Goal: Ask a question

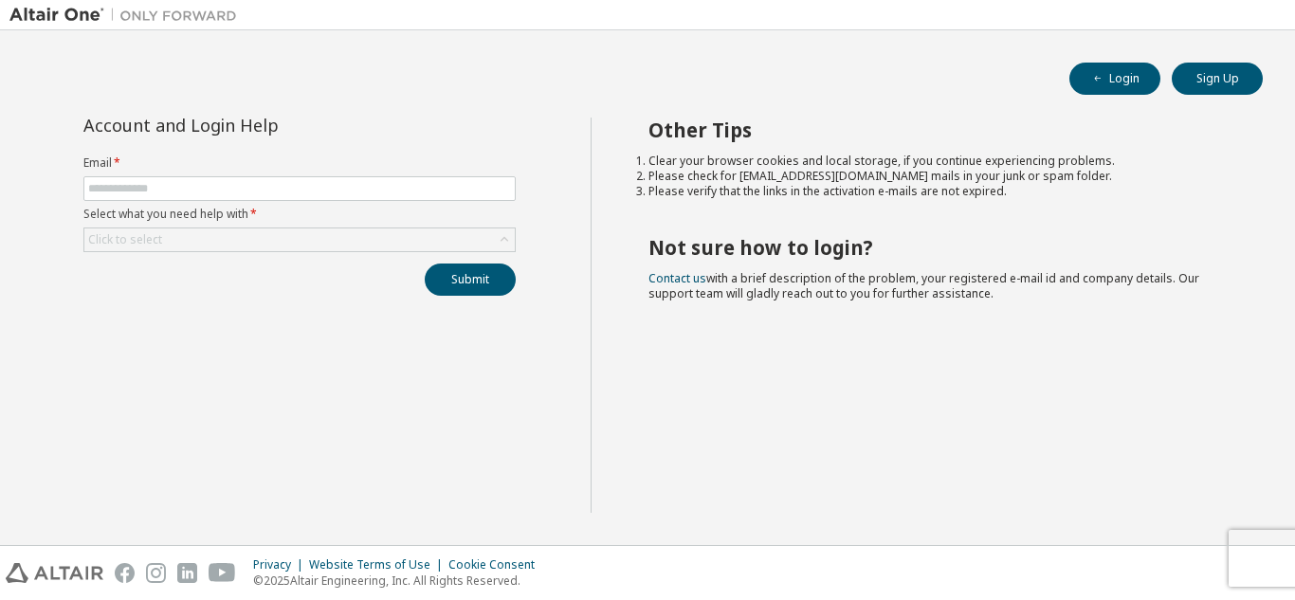
click at [284, 226] on form "Email * Select what you need help with * Click to select" at bounding box center [299, 204] width 432 height 97
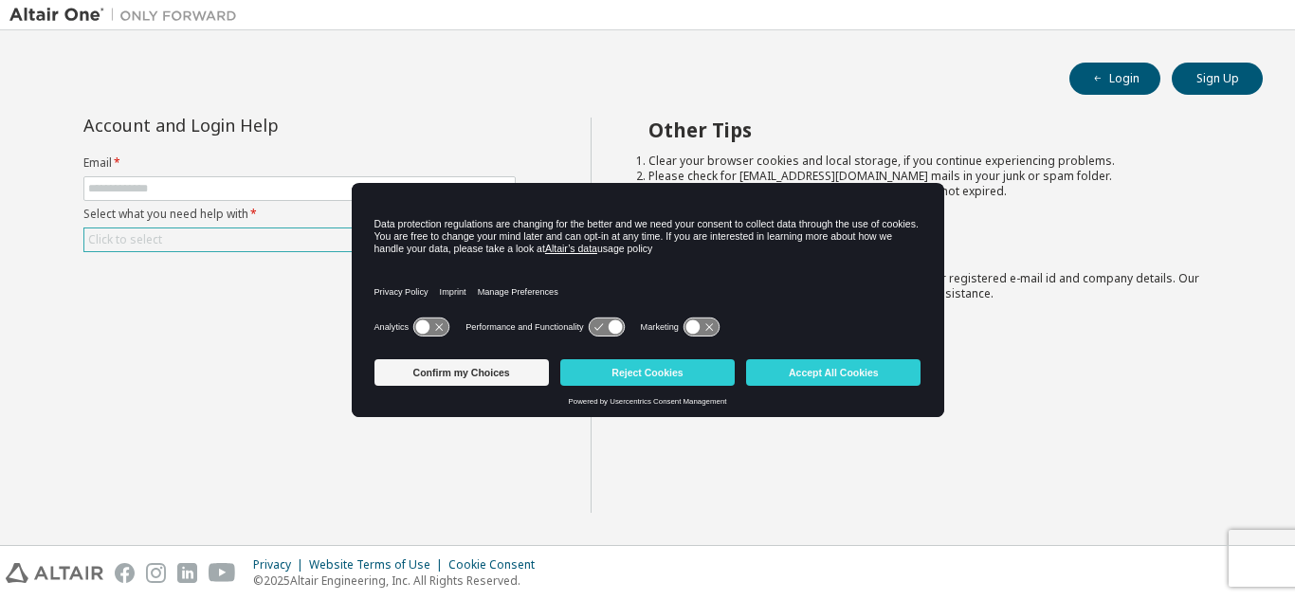
click at [277, 242] on div "Click to select" at bounding box center [299, 240] width 430 height 23
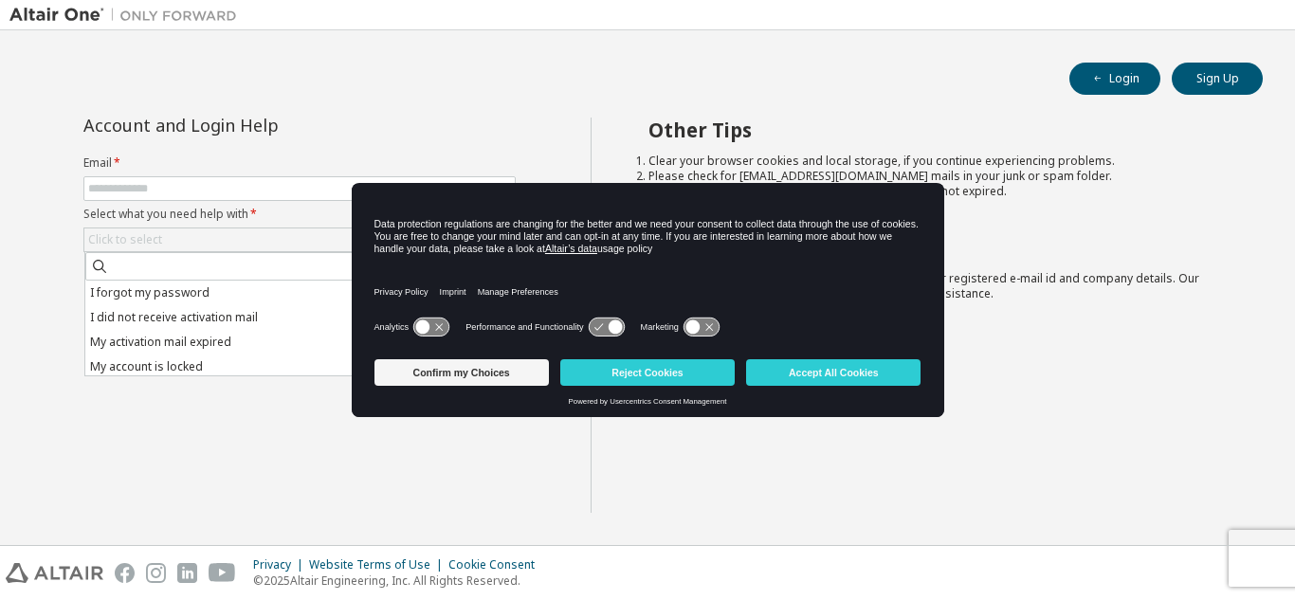
click at [652, 482] on div "Other Tips Clear your browser cookies and local storage, if you continue experi…" at bounding box center [939, 315] width 696 height 395
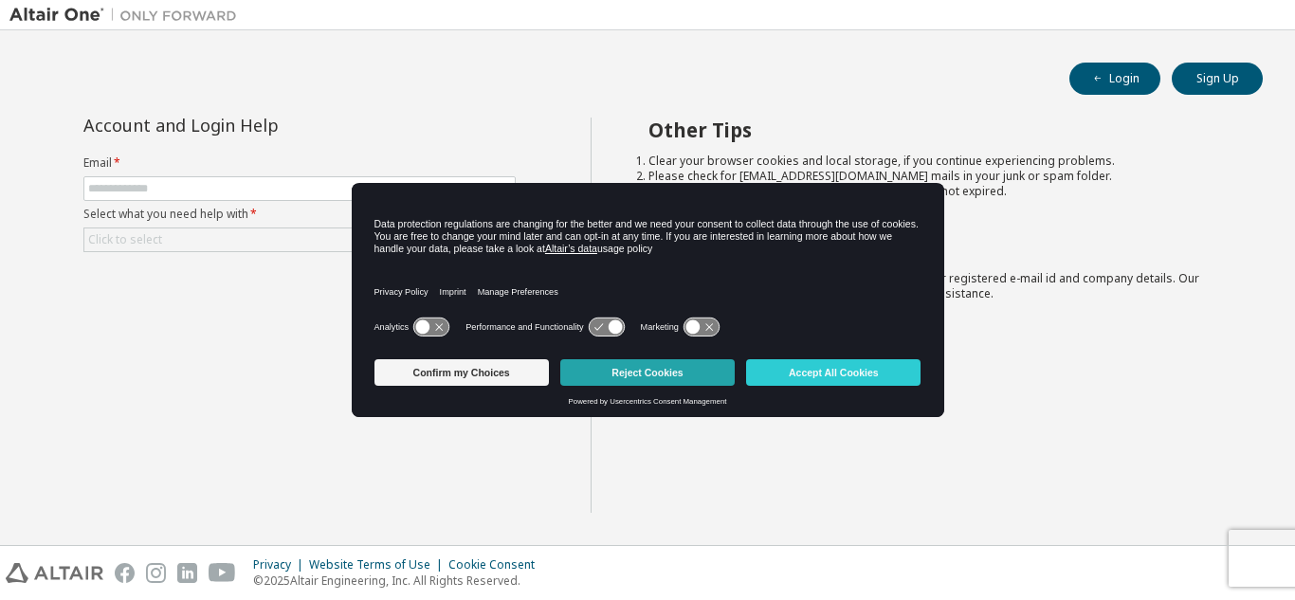
click at [705, 374] on button "Reject Cookies" at bounding box center [647, 372] width 174 height 27
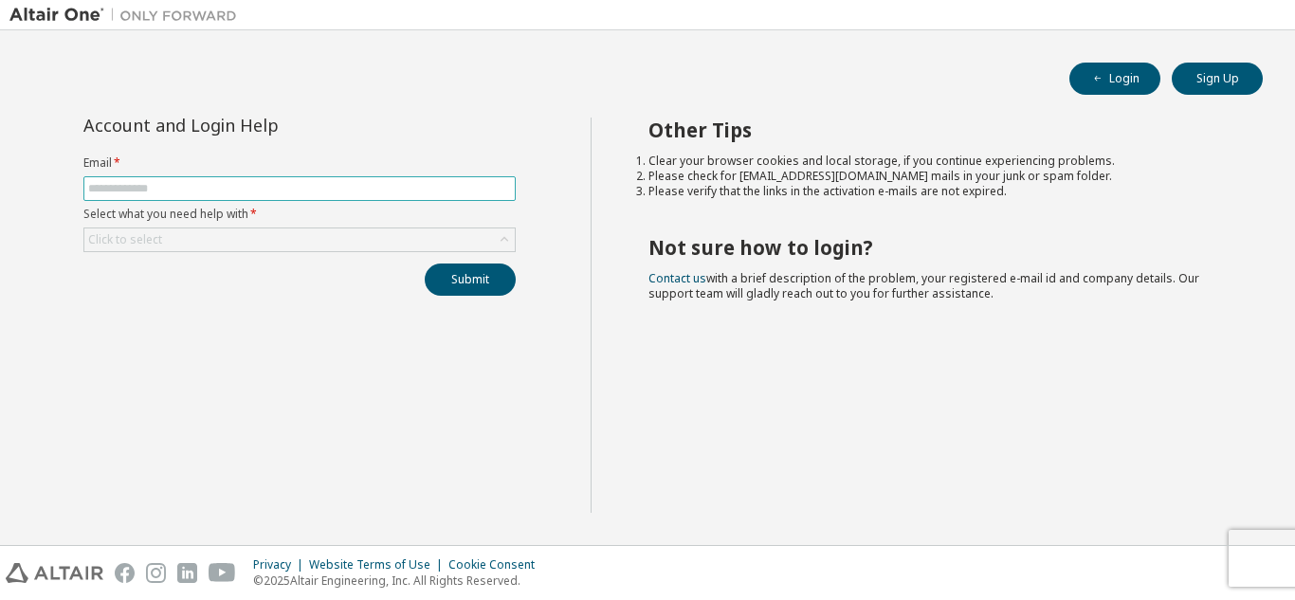
click at [242, 192] on input "text" at bounding box center [299, 188] width 423 height 15
type input "**********"
click at [274, 232] on div "Click to select" at bounding box center [299, 240] width 430 height 23
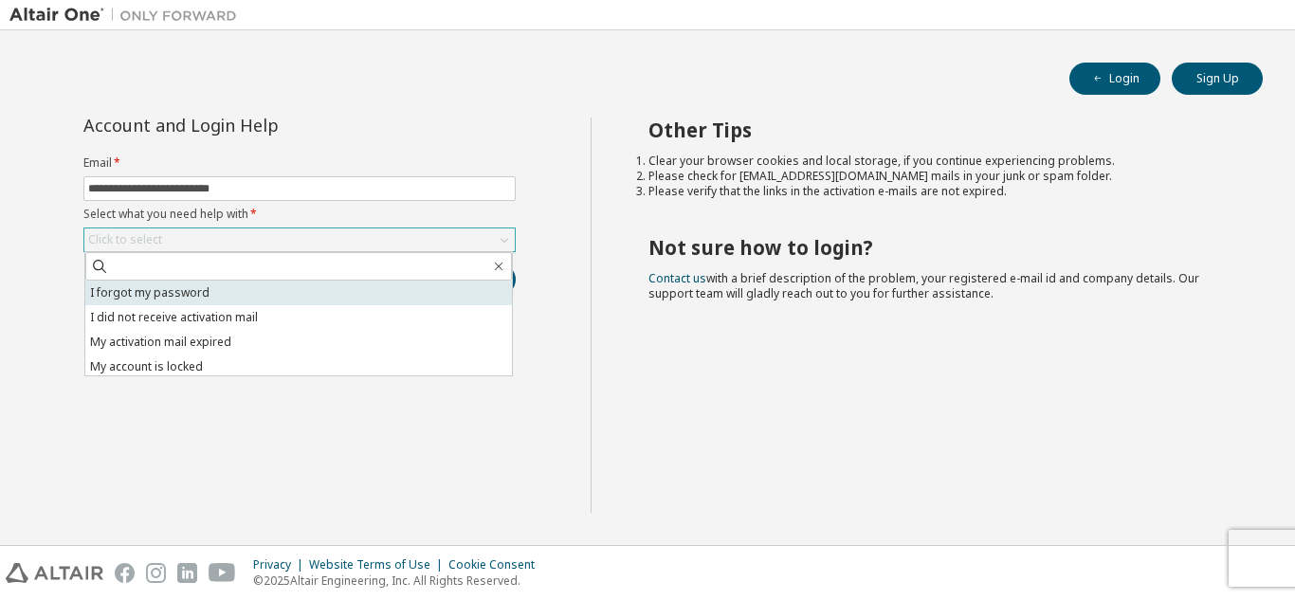
click at [211, 294] on li "I forgot my password" at bounding box center [298, 293] width 427 height 25
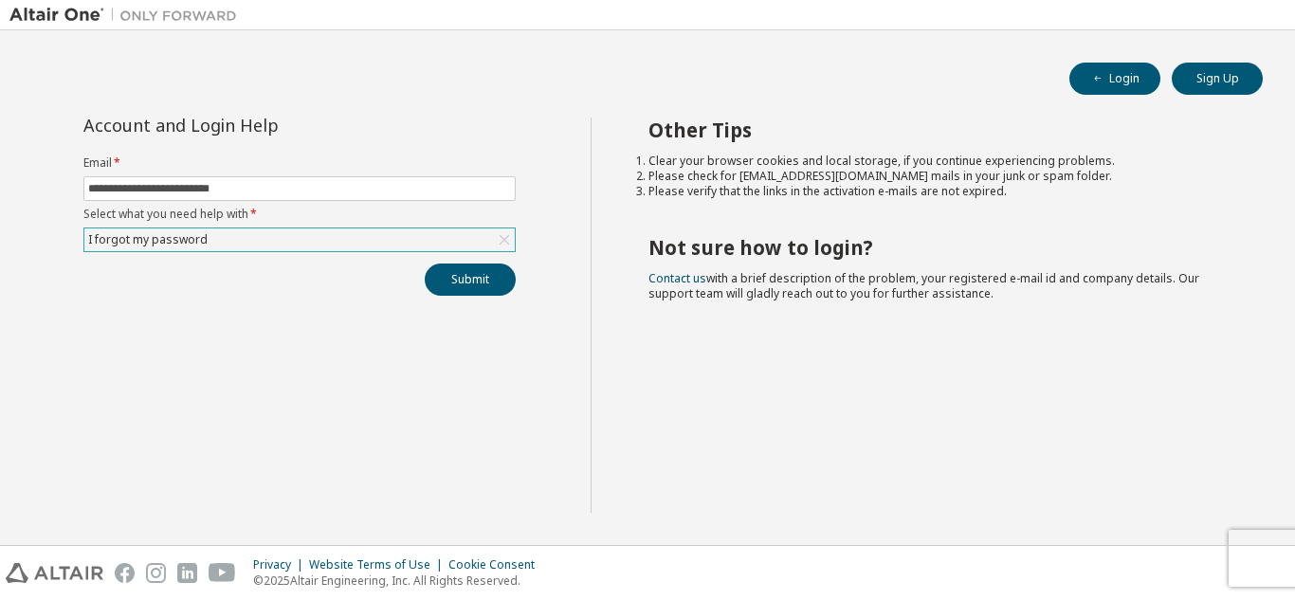
click at [420, 282] on div "Submit" at bounding box center [299, 280] width 432 height 32
click at [430, 282] on button "Submit" at bounding box center [470, 280] width 91 height 32
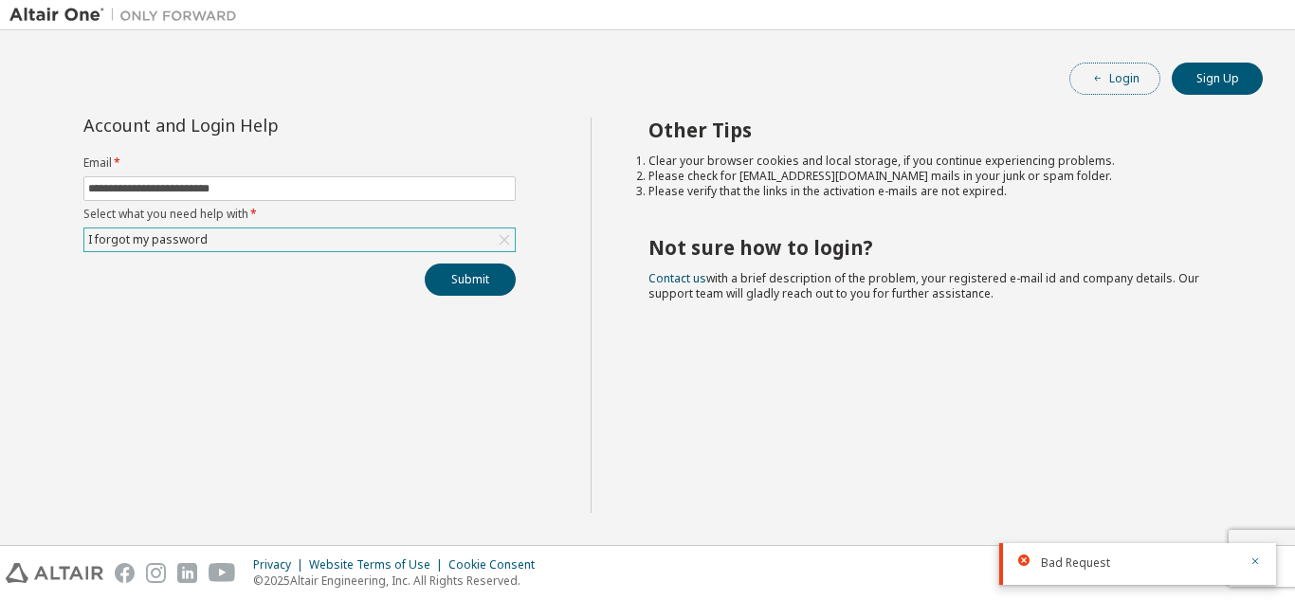
click at [1141, 85] on button "Login" at bounding box center [1115, 79] width 91 height 32
